Goal: Task Accomplishment & Management: Manage account settings

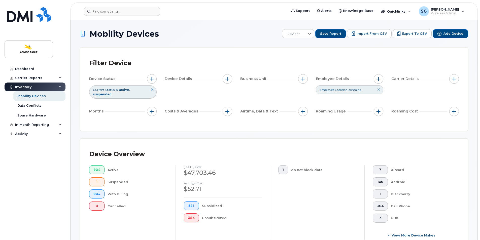
scroll to position [1085, 0]
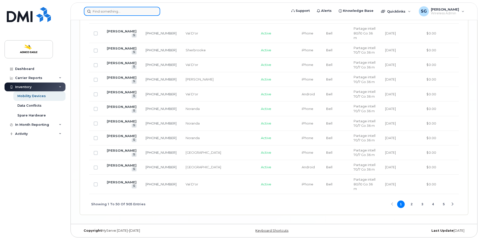
click at [134, 12] on input at bounding box center [122, 11] width 76 height 9
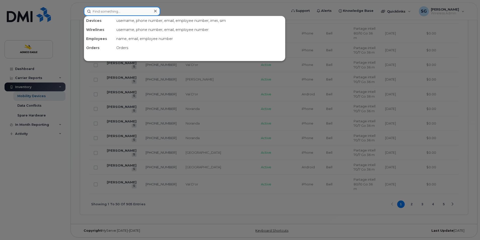
paste input "819-442-0128"
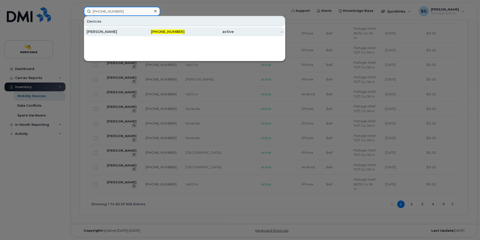
type input "819-442-0128"
click at [173, 31] on span "819-442-0128" at bounding box center [168, 31] width 34 height 5
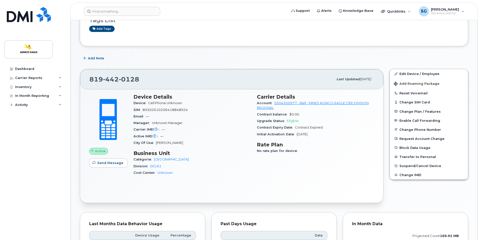
scroll to position [75, 0]
click at [410, 72] on link "Edit Device / Employee" at bounding box center [429, 73] width 78 height 9
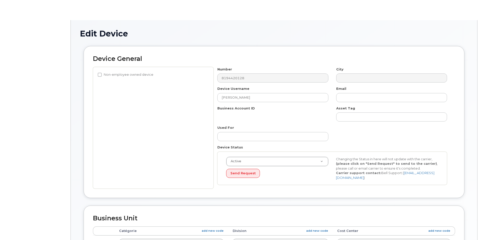
select select "571348"
select select "25166113"
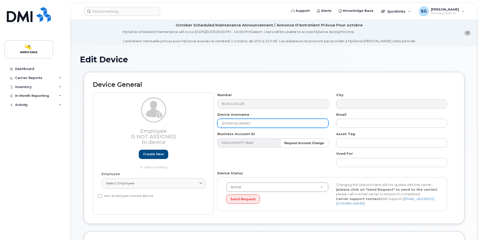
drag, startPoint x: 264, startPoint y: 122, endPoint x: 209, endPoint y: 127, distance: 55.1
click at [209, 127] on div "Employee Is not assigned to device Create new or select existing Employee Selec…" at bounding box center [274, 154] width 362 height 122
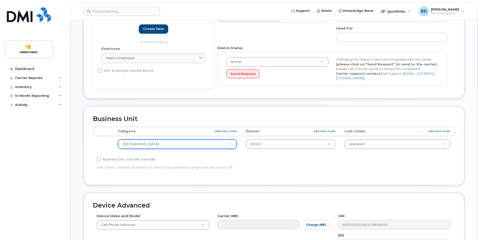
scroll to position [126, 0]
type input "Joel Lepage"
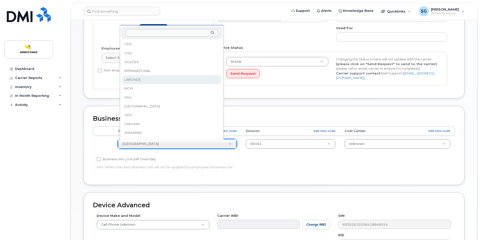
select select "571209"
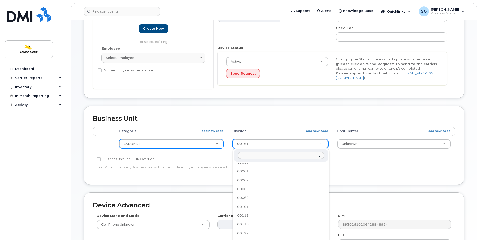
scroll to position [54, 0]
select select "25166109"
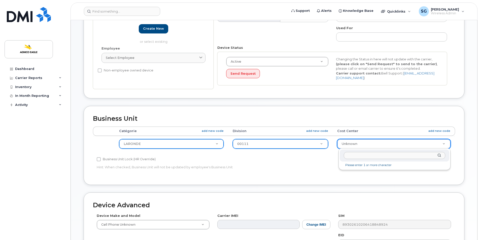
click at [359, 156] on input "text" at bounding box center [394, 155] width 101 height 7
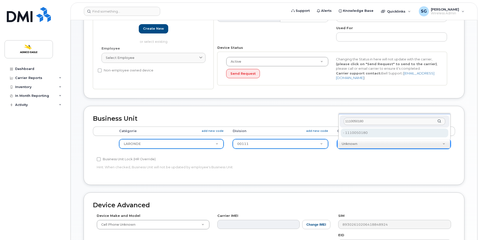
type input "1110050180"
type input "36177111"
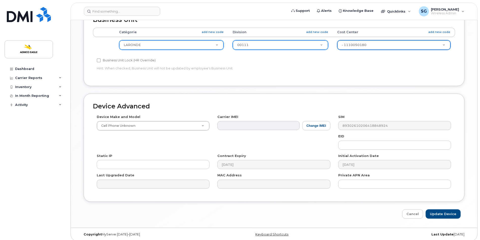
scroll to position [228, 0]
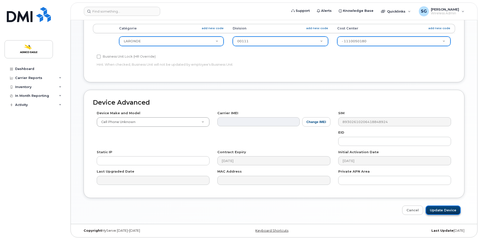
click at [446, 210] on input "Update Device" at bounding box center [442, 210] width 35 height 9
type input "Saving..."
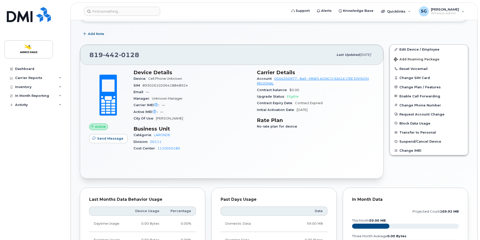
scroll to position [100, 0]
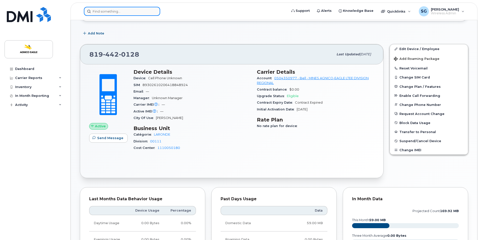
click at [112, 12] on input at bounding box center [122, 11] width 76 height 9
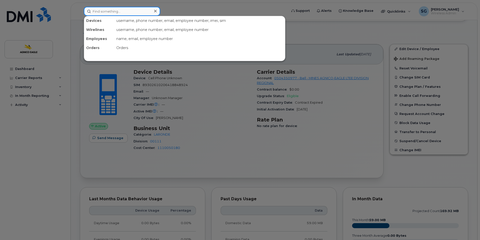
paste input "Salut Martin, Christian P m’a dit de vérifier avec toi car je ne sais pas a qui…"
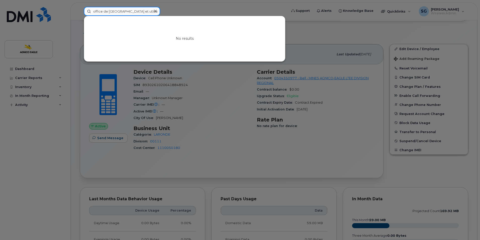
type input "Salut Martin, Christian P m’a dit de vérifier avec toi car je ne sais pas a qui…"
click at [158, 10] on div at bounding box center [155, 11] width 7 height 7
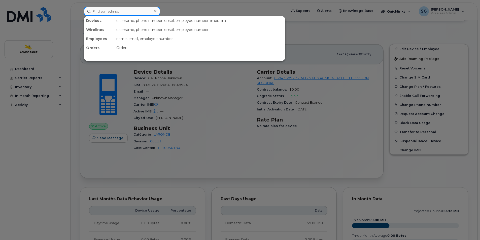
click at [124, 10] on input at bounding box center [122, 11] width 76 height 9
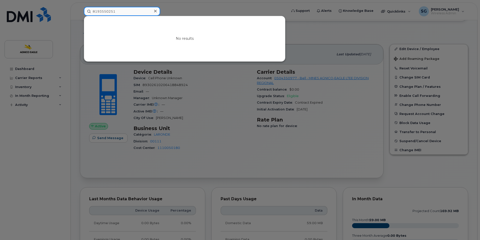
type input "8193550251"
click at [155, 12] on icon at bounding box center [155, 11] width 3 height 3
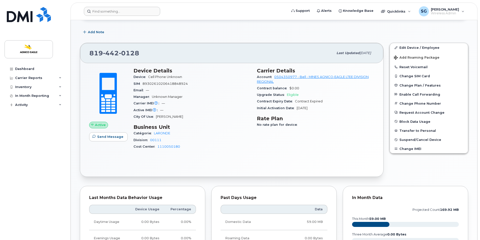
scroll to position [101, 0]
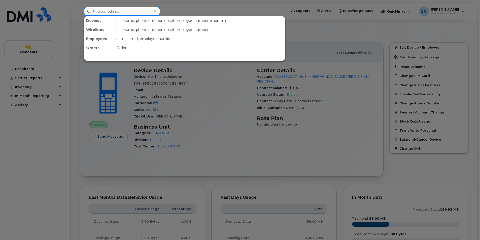
click at [110, 13] on input at bounding box center [122, 11] width 76 height 9
click at [129, 12] on input at bounding box center [122, 11] width 76 height 9
type input "m"
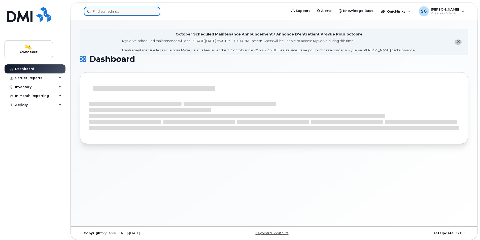
click at [124, 9] on input at bounding box center [122, 11] width 76 height 9
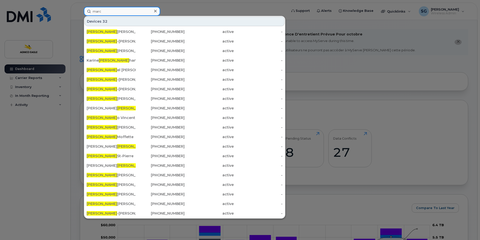
type input "marc"
click at [154, 10] on icon at bounding box center [155, 11] width 3 height 4
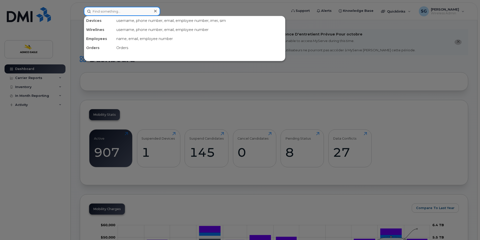
click at [132, 13] on input at bounding box center [122, 11] width 76 height 9
click at [141, 10] on input at bounding box center [122, 11] width 76 height 9
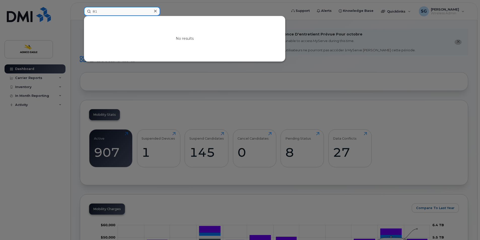
type input "8"
type input "a"
type input "m"
